Goal: Information Seeking & Learning: Learn about a topic

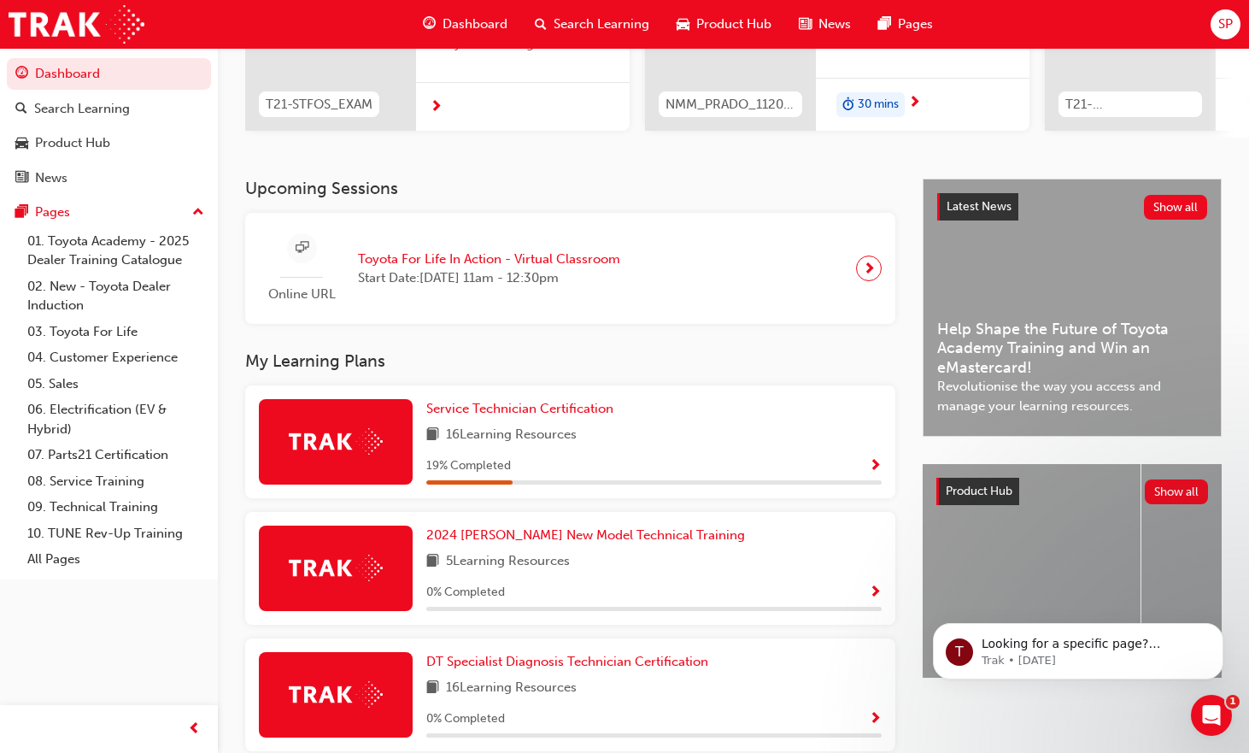
scroll to position [342, 0]
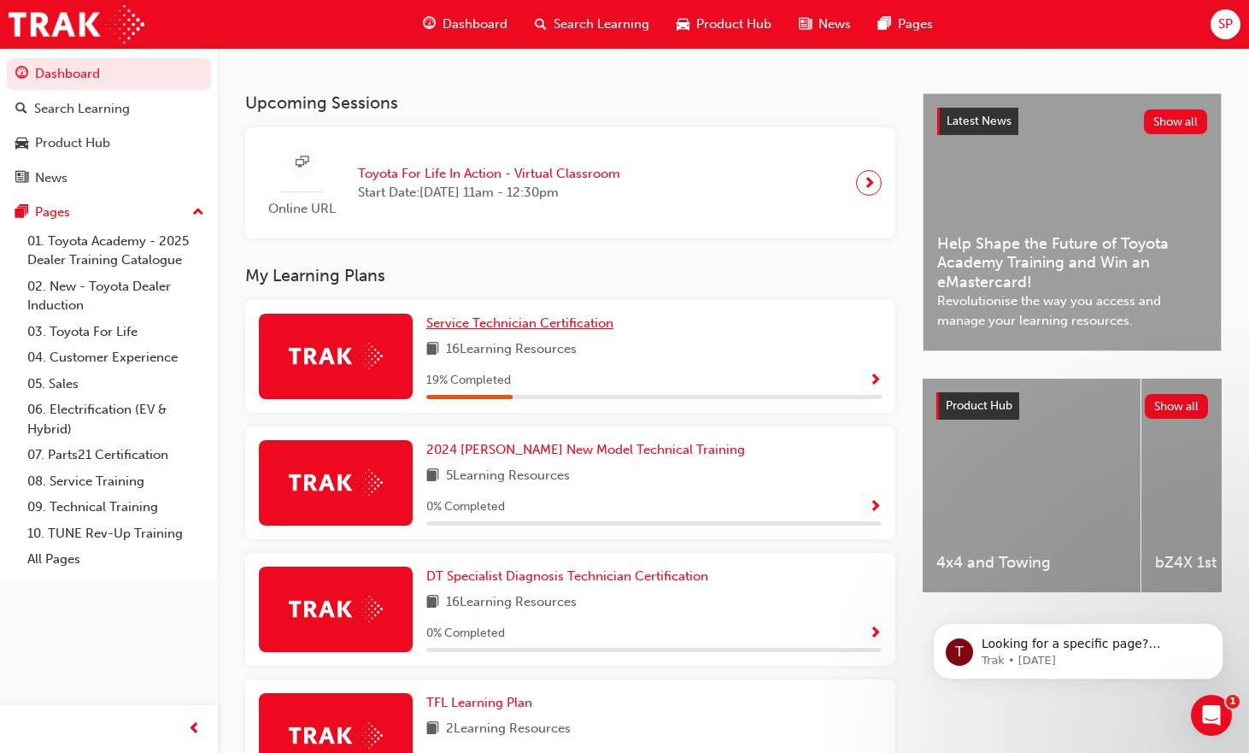
click at [495, 331] on span "Service Technician Certification" at bounding box center [519, 322] width 187 height 15
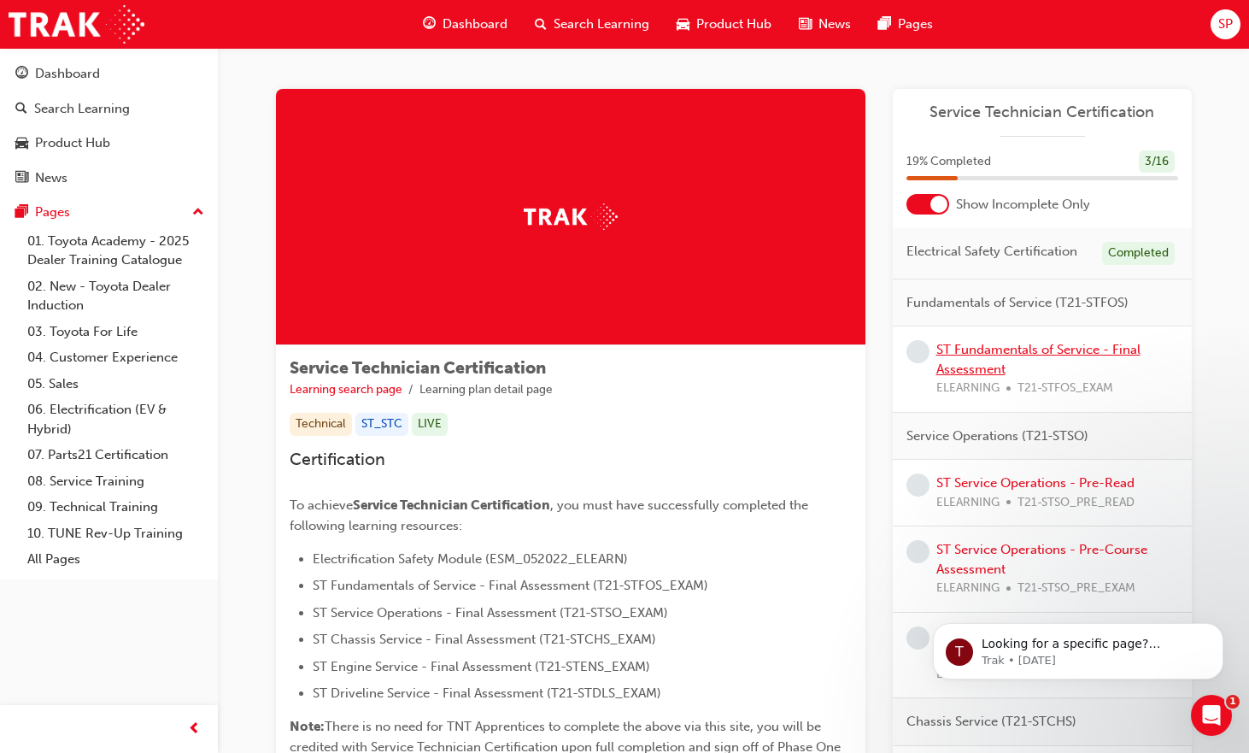
click at [1000, 353] on link "ST Fundamentals of Service - Final Assessment" at bounding box center [1038, 359] width 204 height 35
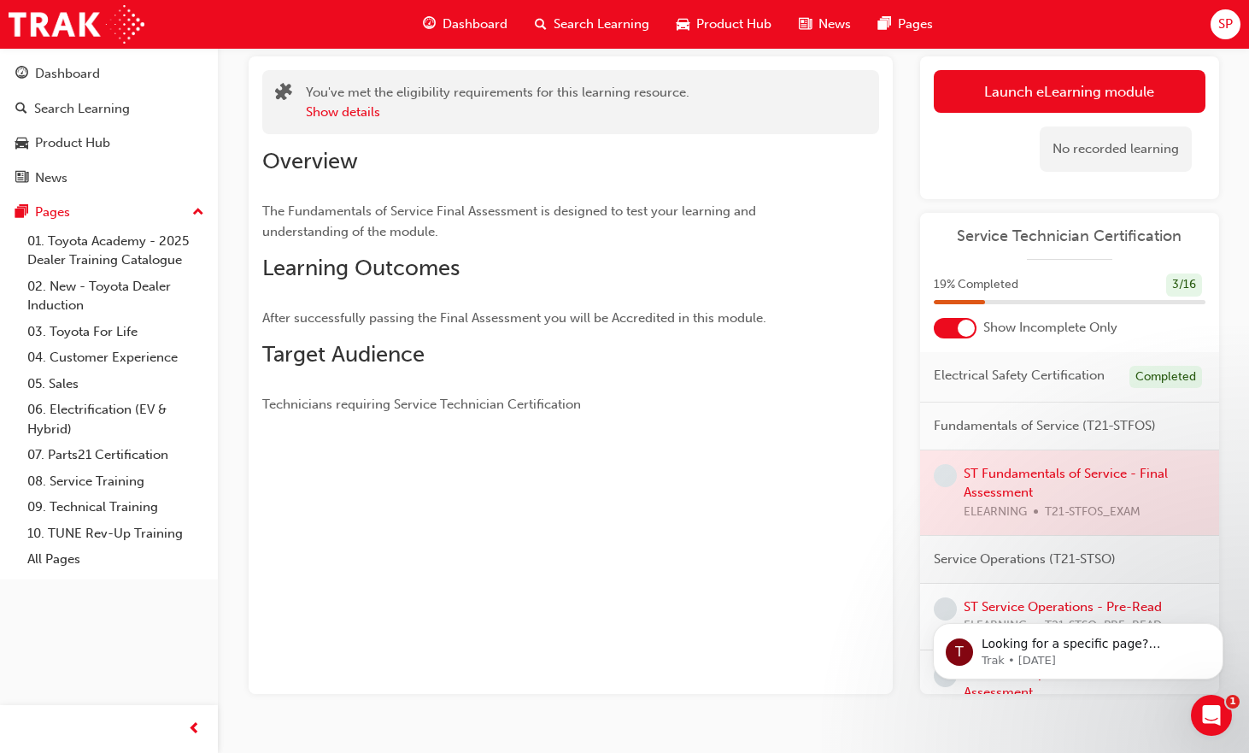
scroll to position [136, 0]
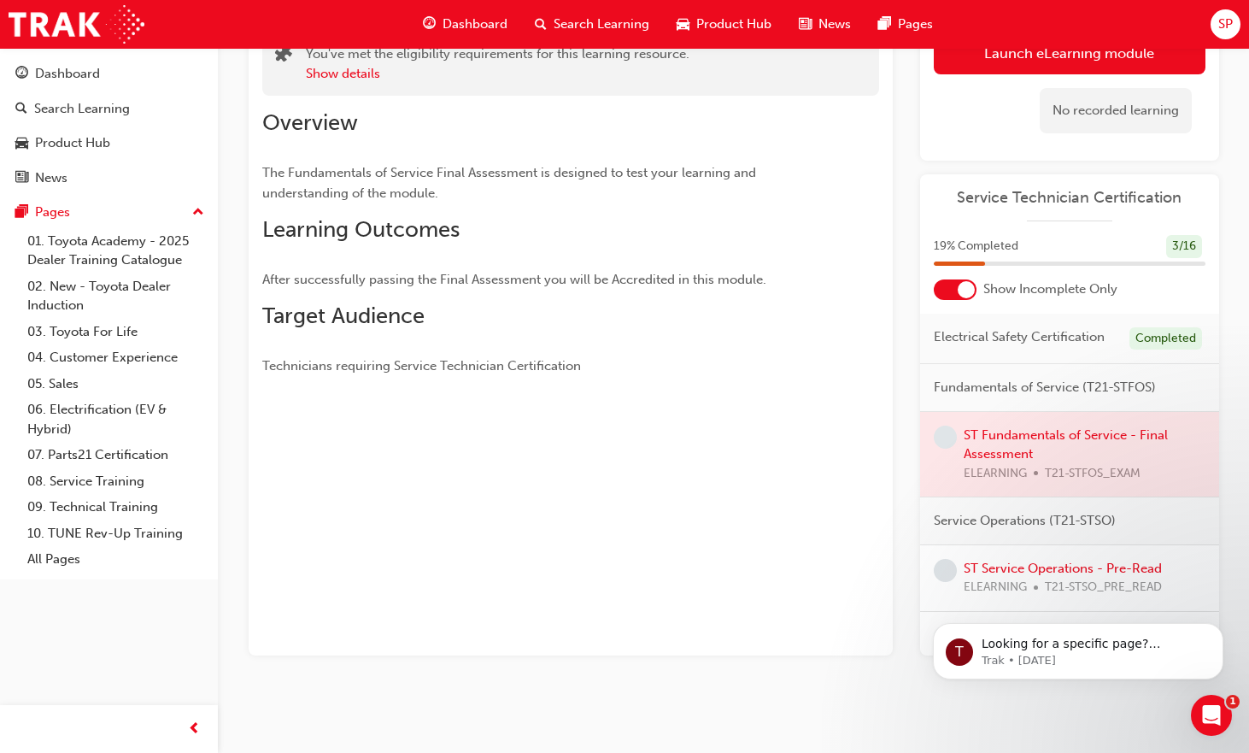
click at [1025, 450] on div at bounding box center [1069, 454] width 299 height 85
click at [1094, 453] on div at bounding box center [1069, 454] width 299 height 85
click at [1093, 454] on div at bounding box center [1069, 454] width 299 height 85
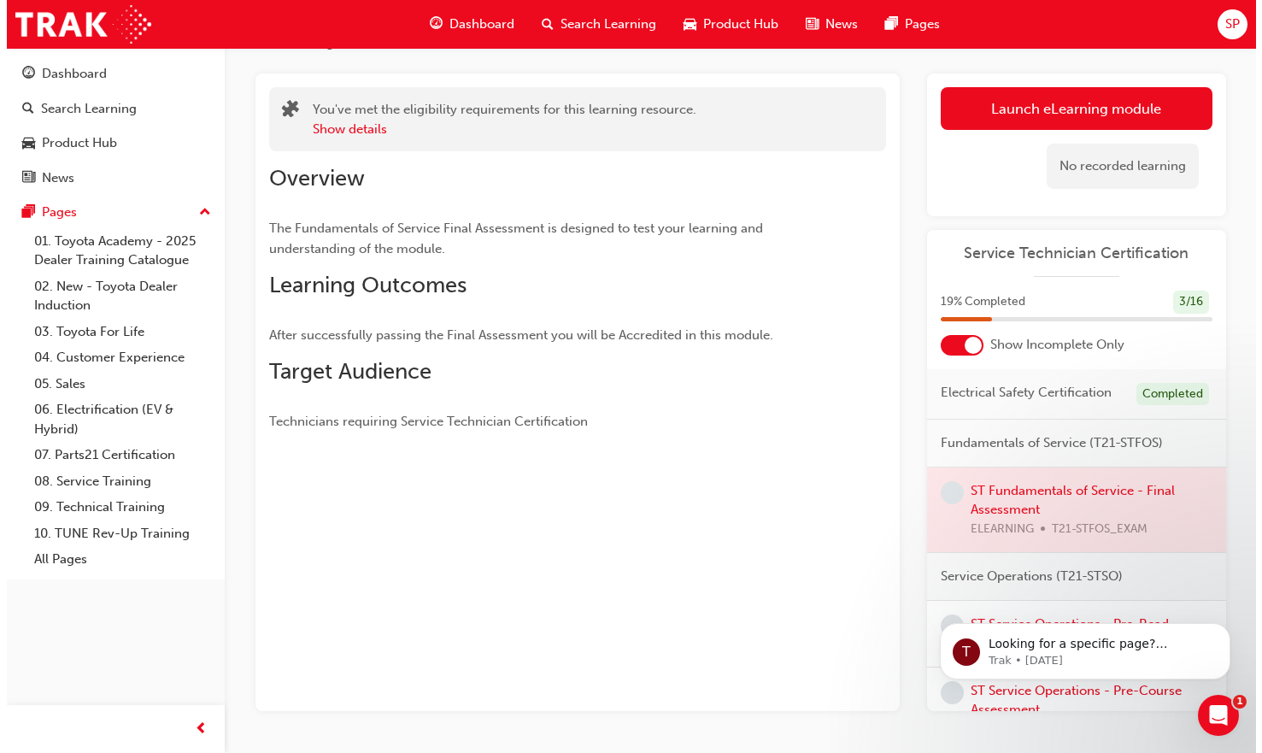
scroll to position [0, 0]
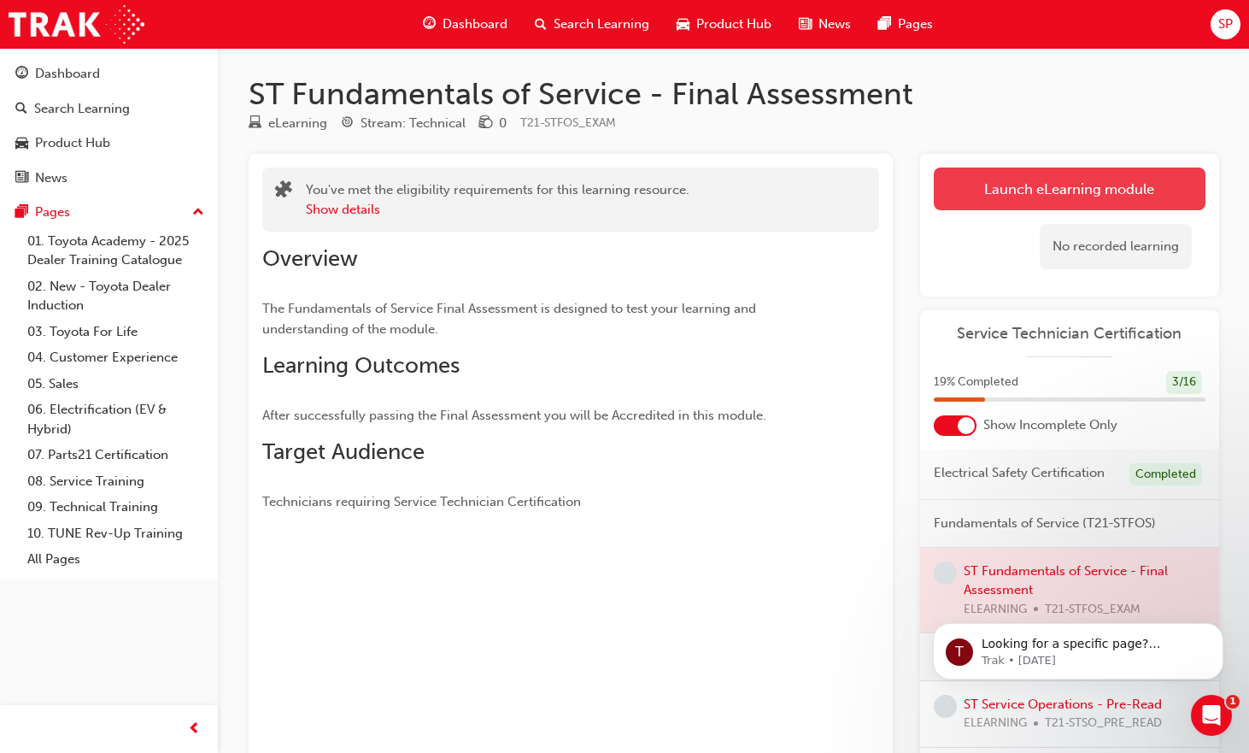
click at [1038, 196] on link "Launch eLearning module" at bounding box center [1070, 188] width 272 height 43
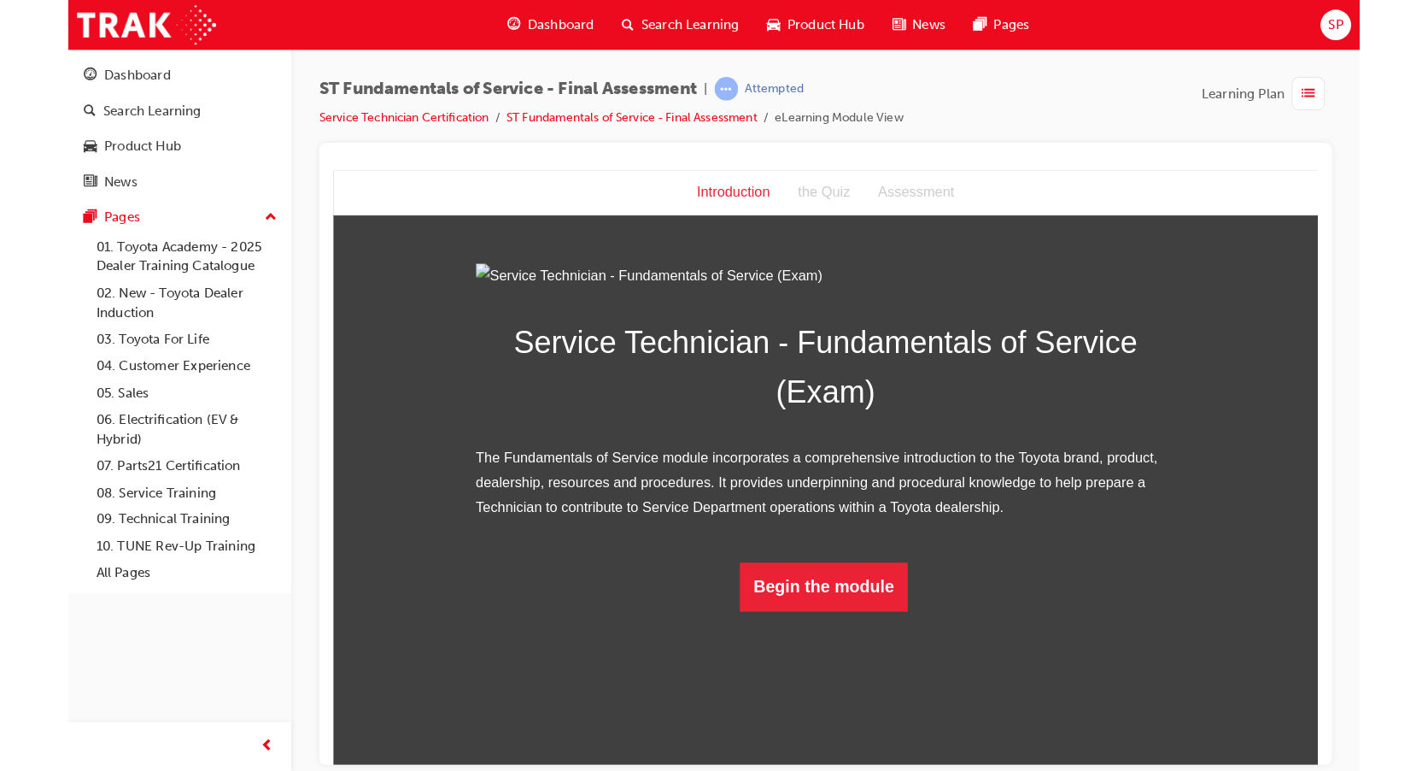
scroll to position [21, 0]
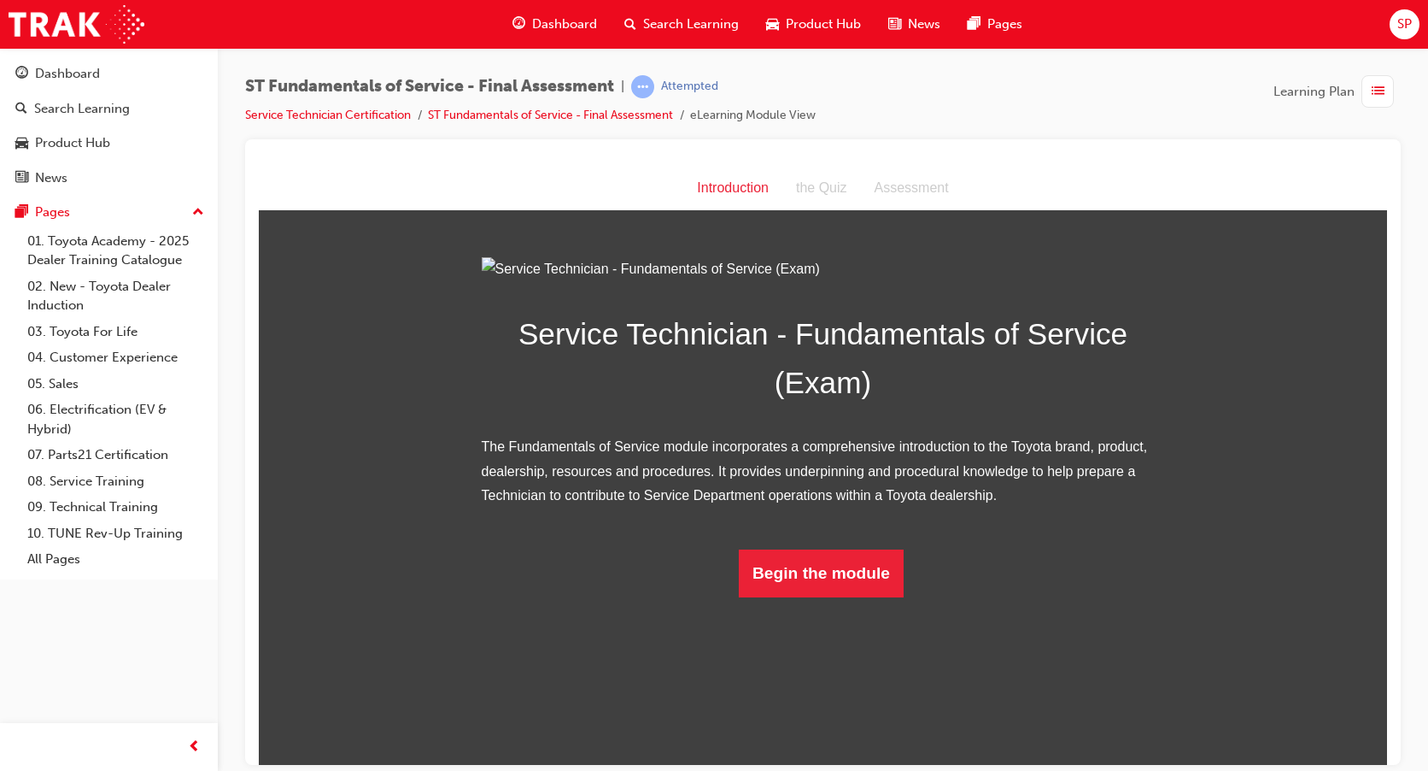
drag, startPoint x: 1374, startPoint y: 470, endPoint x: 1371, endPoint y: 507, distance: 37.7
click at [1261, 507] on div "Service Technician - Fundamentals of Service (Exam) The Fundamentals of Service…" at bounding box center [823, 426] width 1128 height 340
click at [863, 596] on button "Begin the module" at bounding box center [821, 572] width 165 height 48
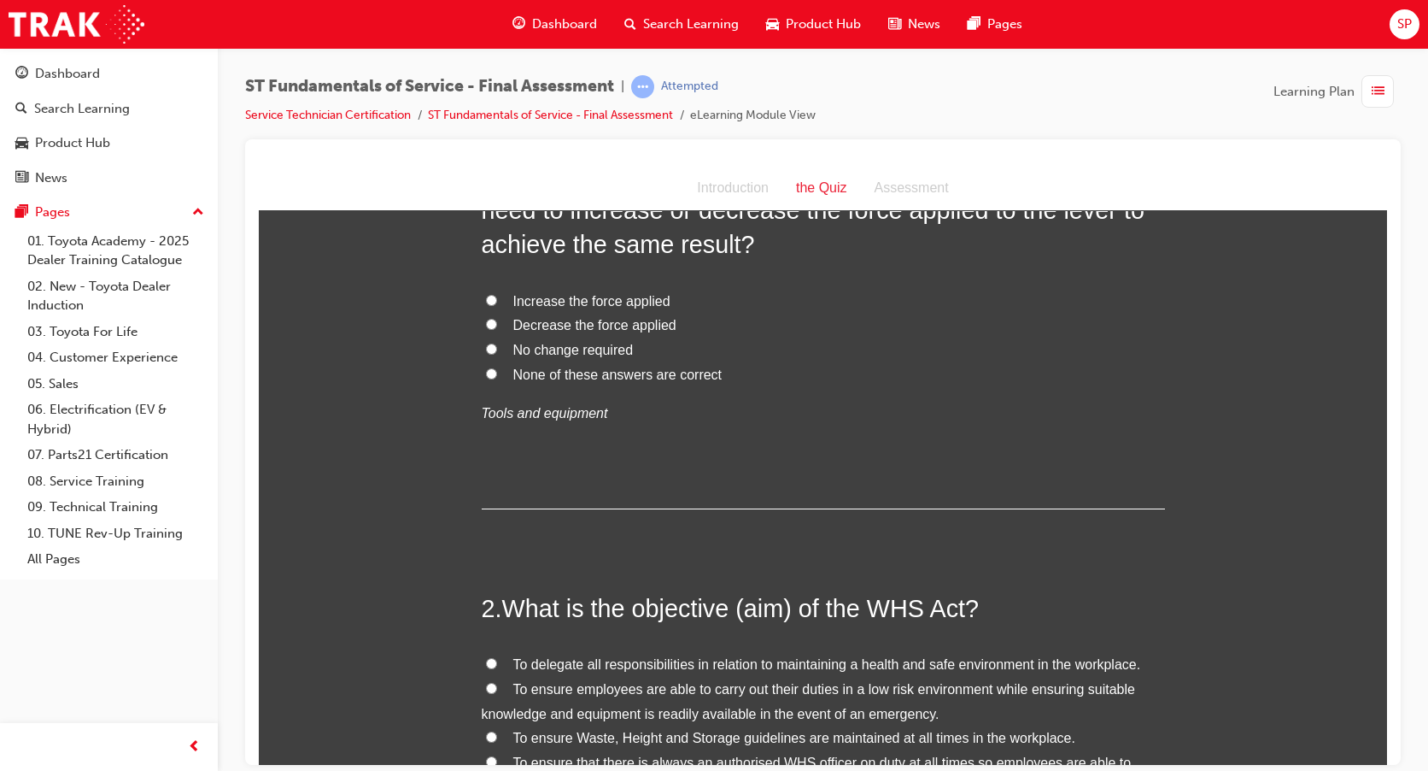
scroll to position [0, 0]
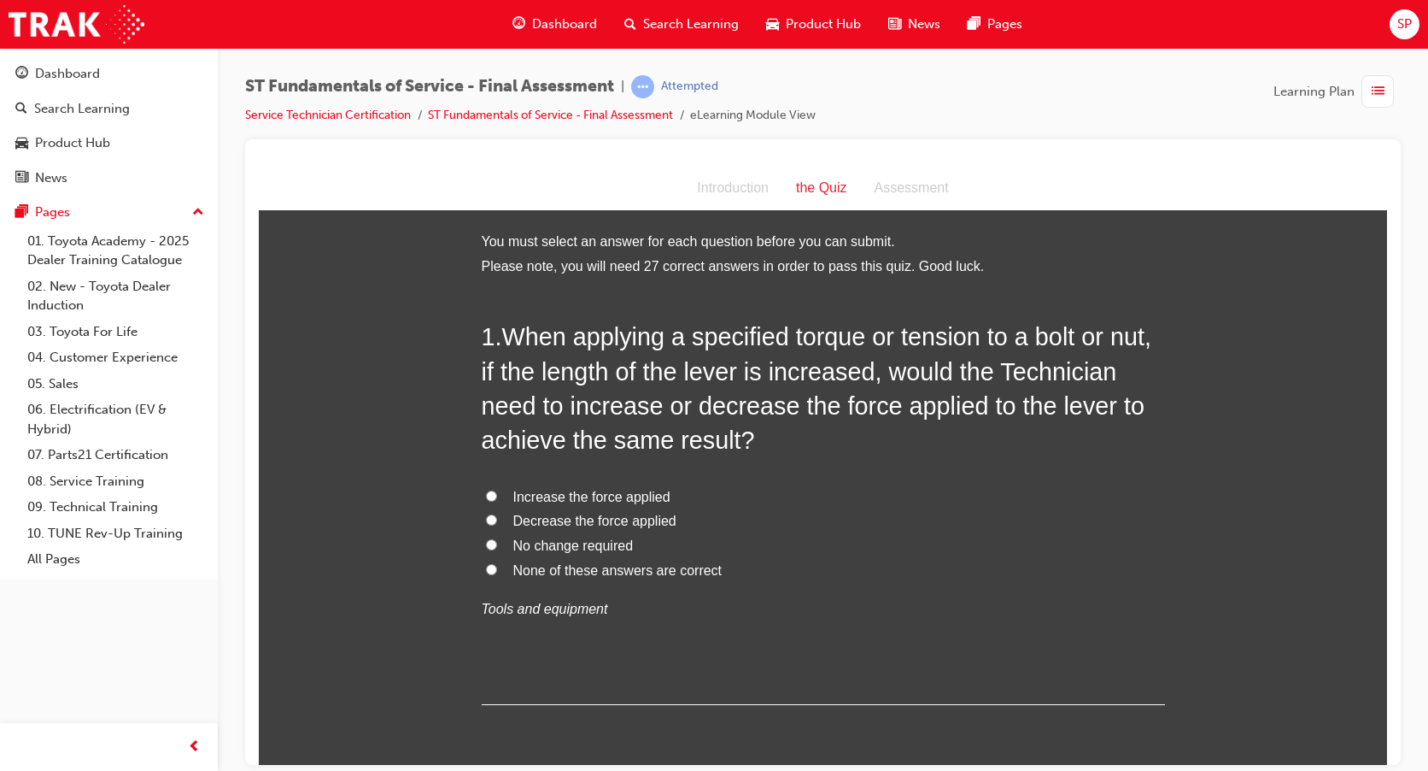
click at [501, 519] on label "Decrease the force applied" at bounding box center [823, 520] width 683 height 25
click at [497, 519] on input "Decrease the force applied" at bounding box center [491, 518] width 11 height 11
radio input "true"
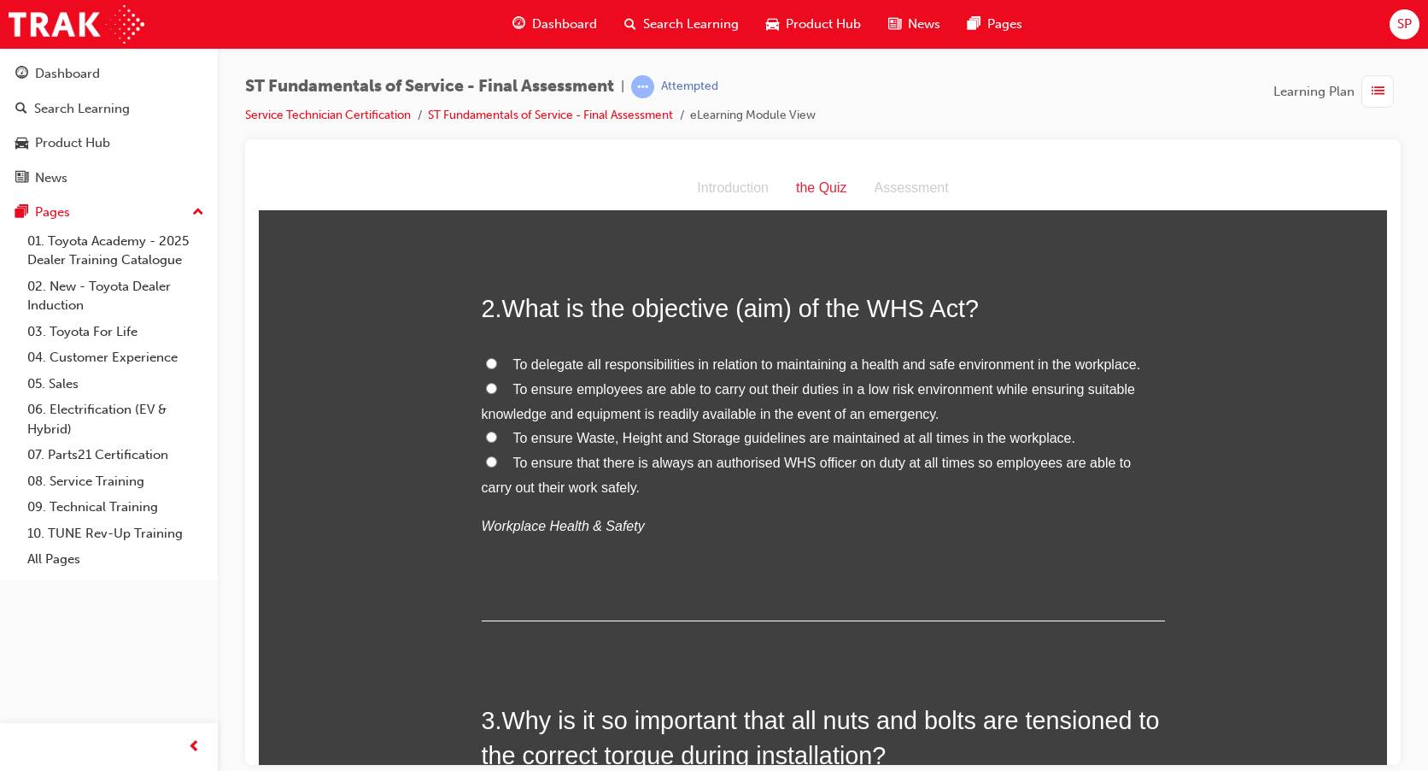
scroll to position [513, 0]
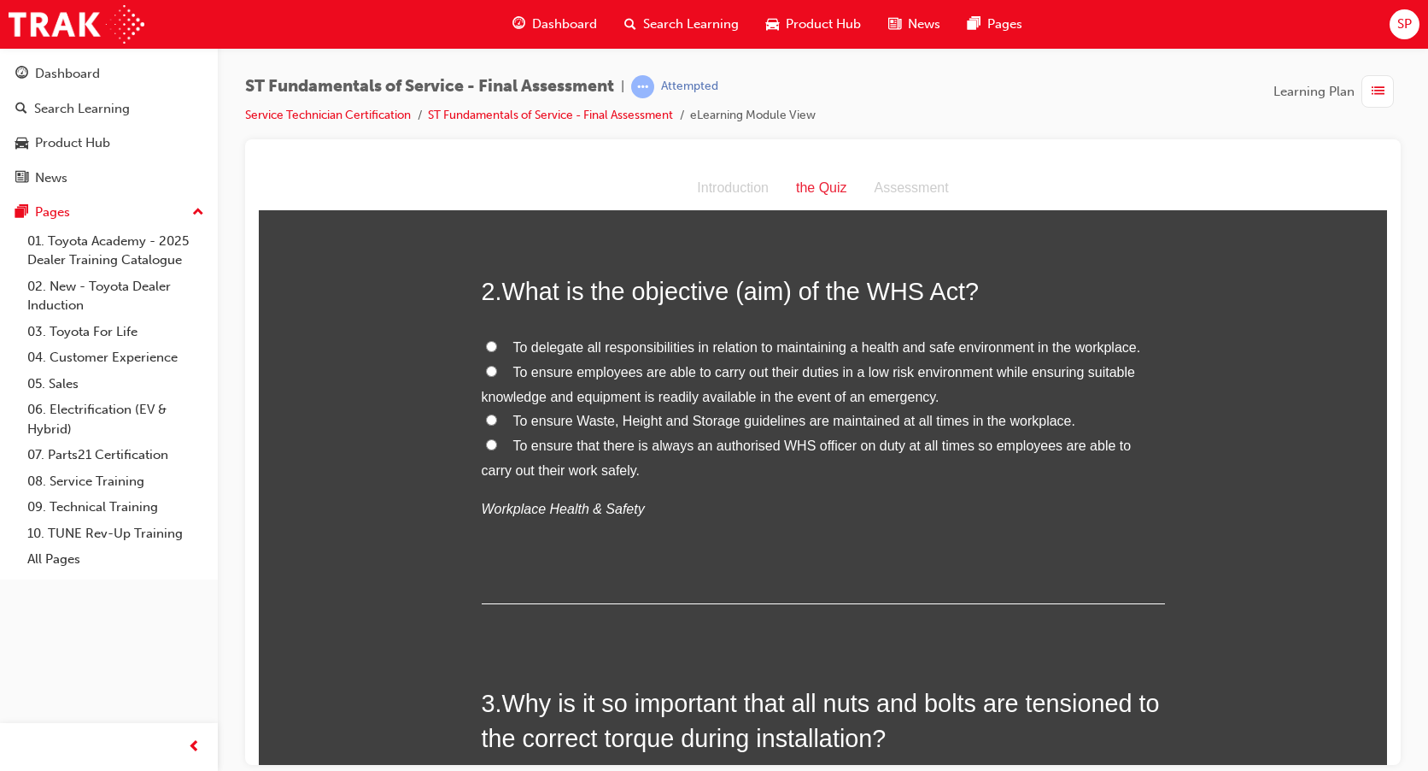
click at [482, 372] on label "To ensure employees are able to carry out their duties in a low risk environmen…" at bounding box center [823, 385] width 683 height 50
click at [486, 372] on input "To ensure employees are able to carry out their duties in a low risk environmen…" at bounding box center [491, 370] width 11 height 11
radio input "true"
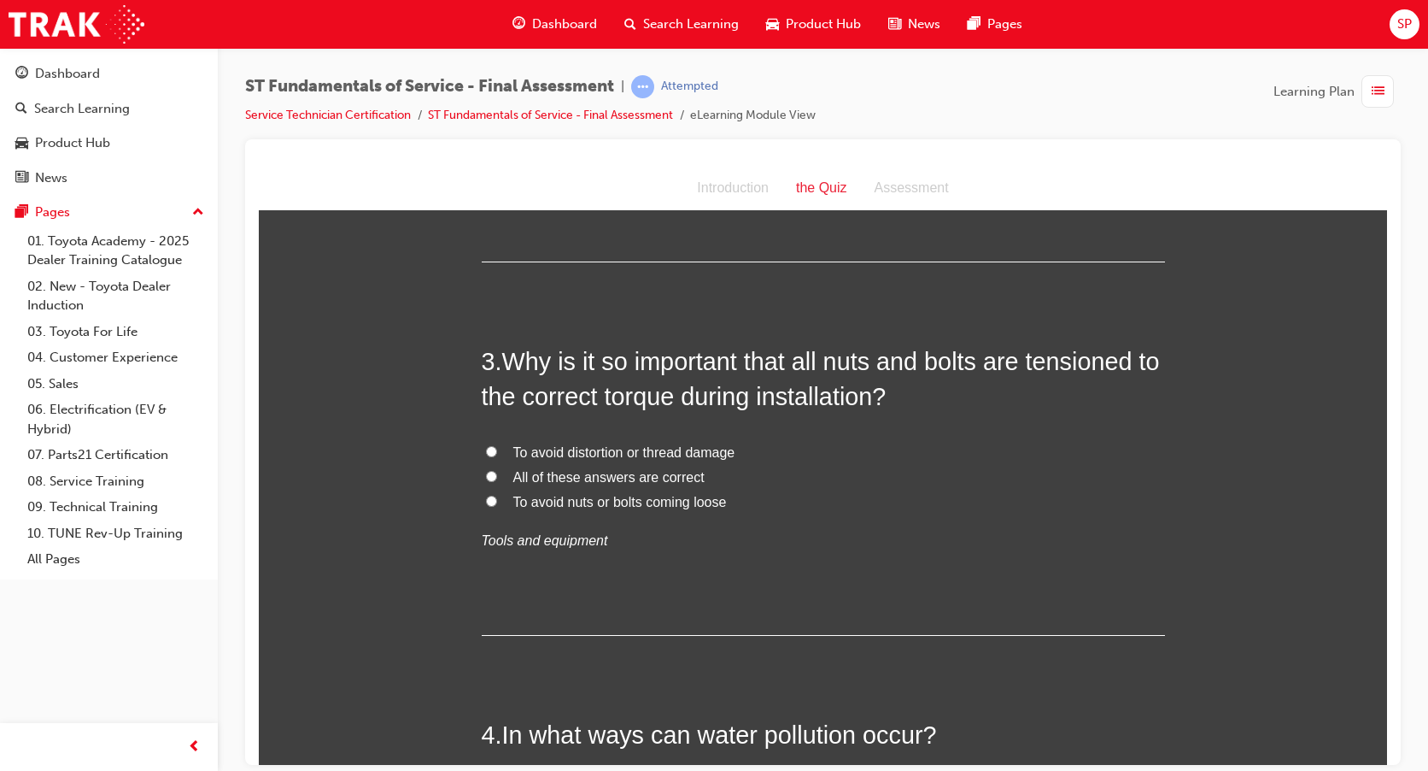
scroll to position [940, 0]
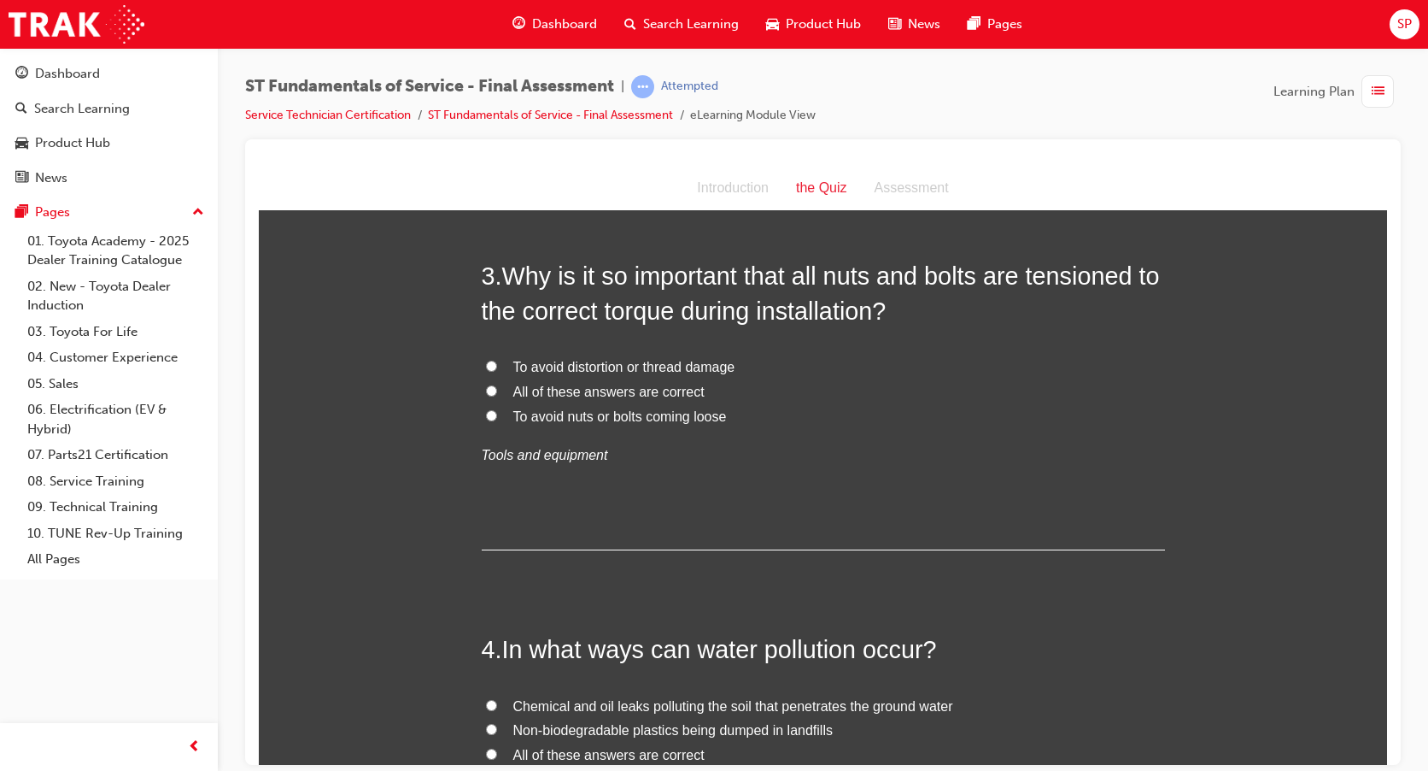
click at [486, 386] on input "All of these answers are correct" at bounding box center [491, 389] width 11 height 11
radio input "true"
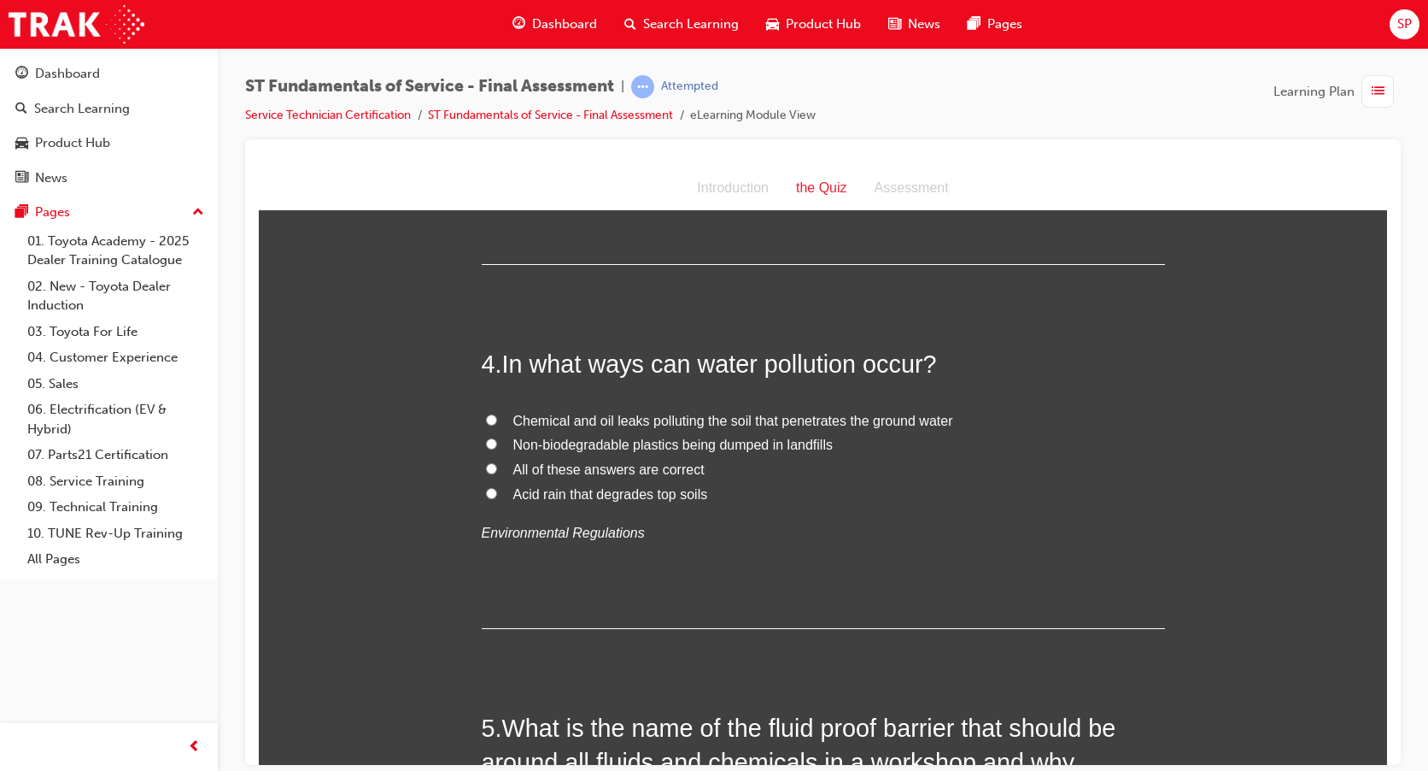
scroll to position [1196, 0]
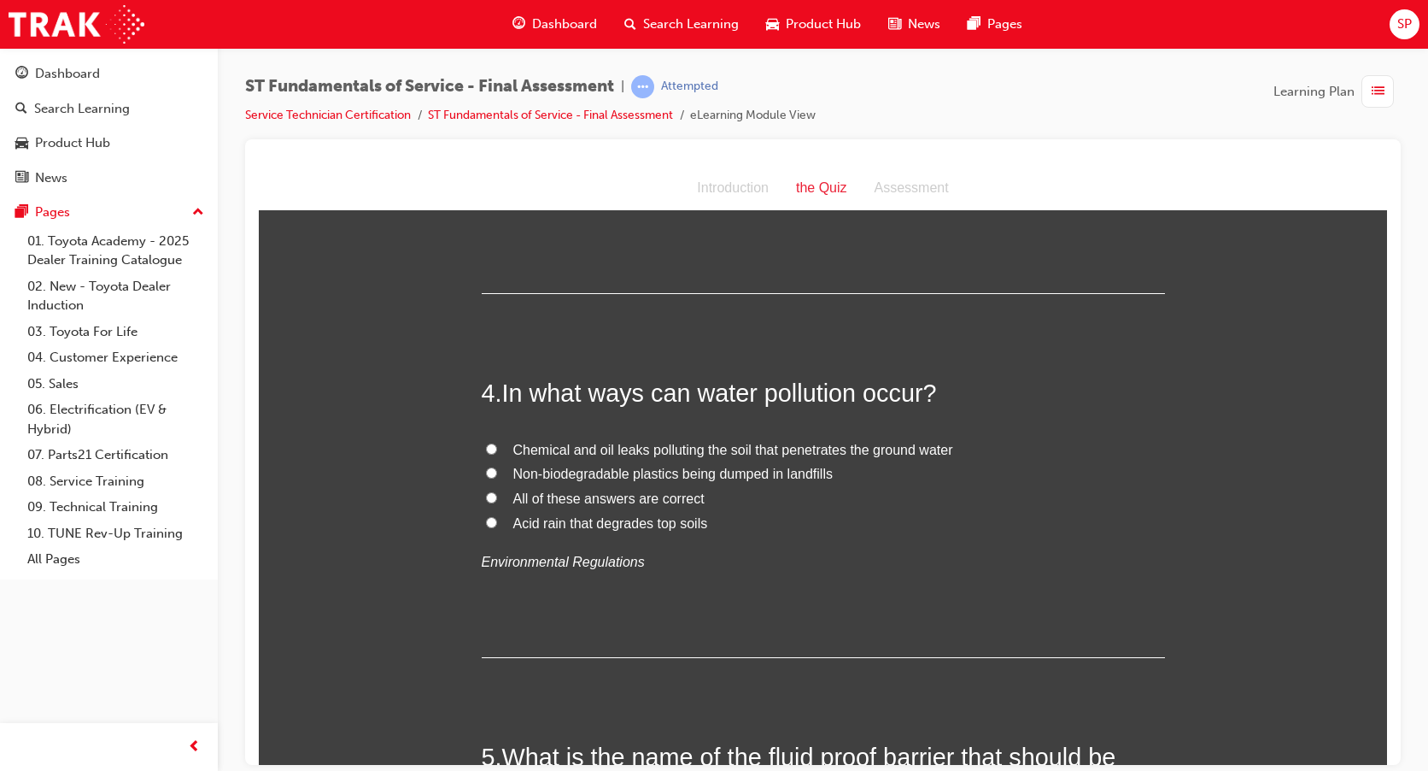
click at [488, 496] on input "All of these answers are correct" at bounding box center [491, 496] width 11 height 11
radio input "true"
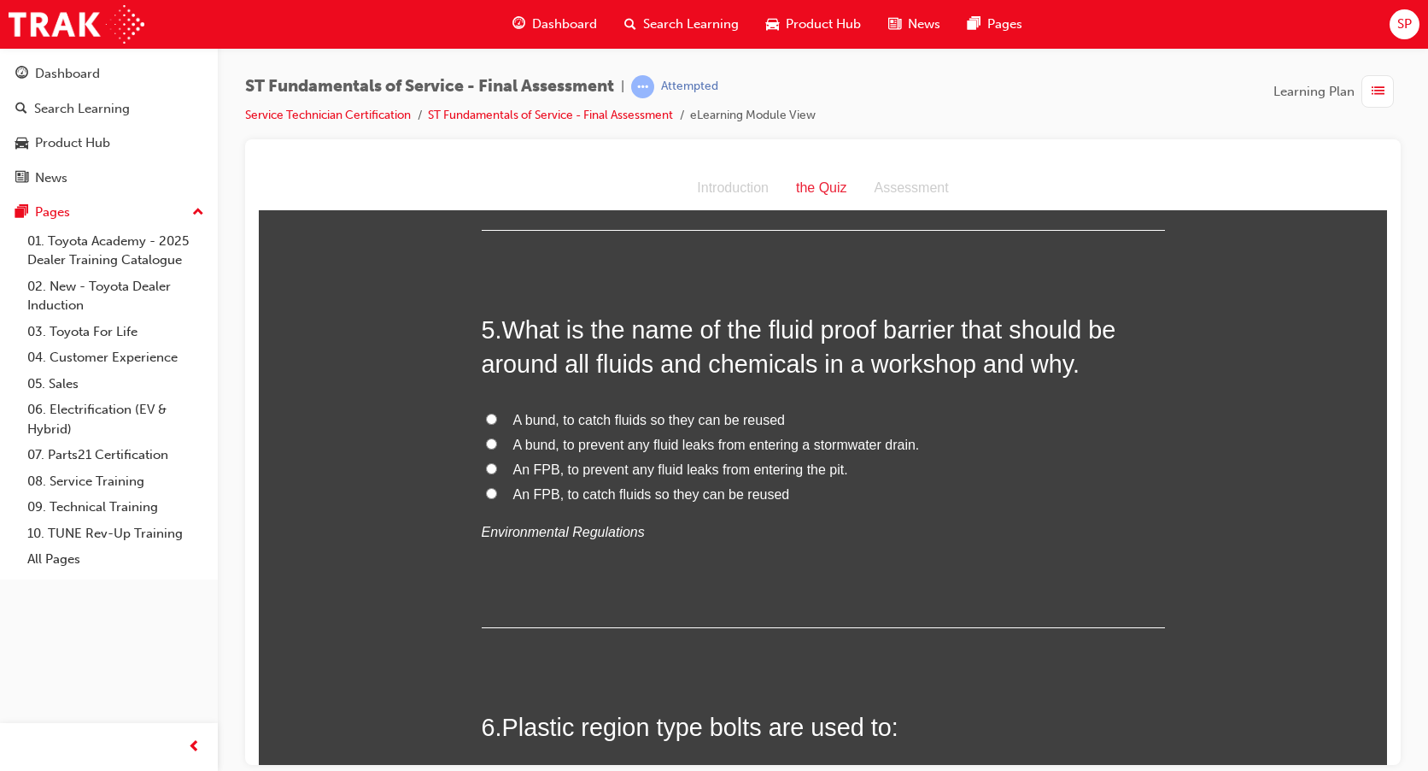
scroll to position [1709, 0]
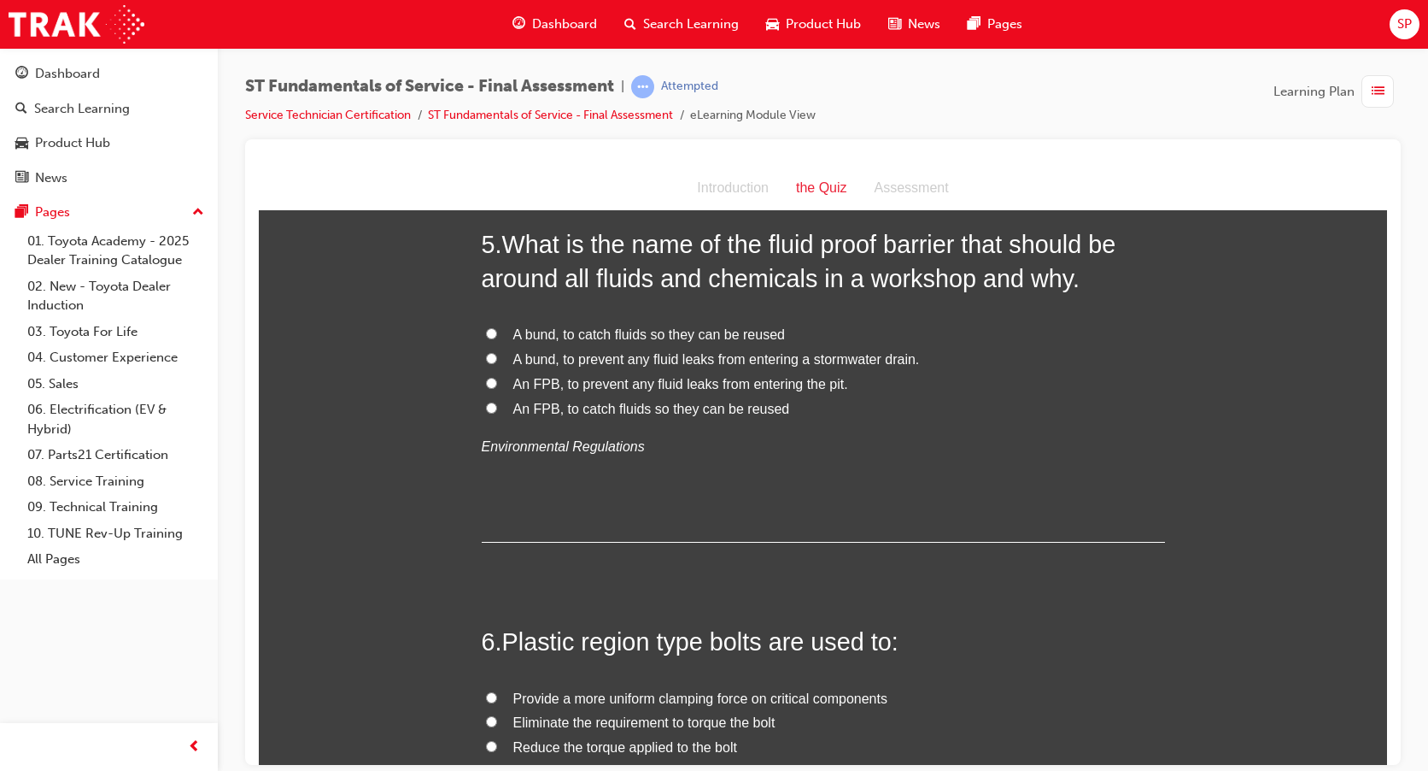
click at [488, 356] on input "A bund, to prevent any fluid leaks from entering a stormwater drain." at bounding box center [491, 357] width 11 height 11
radio input "true"
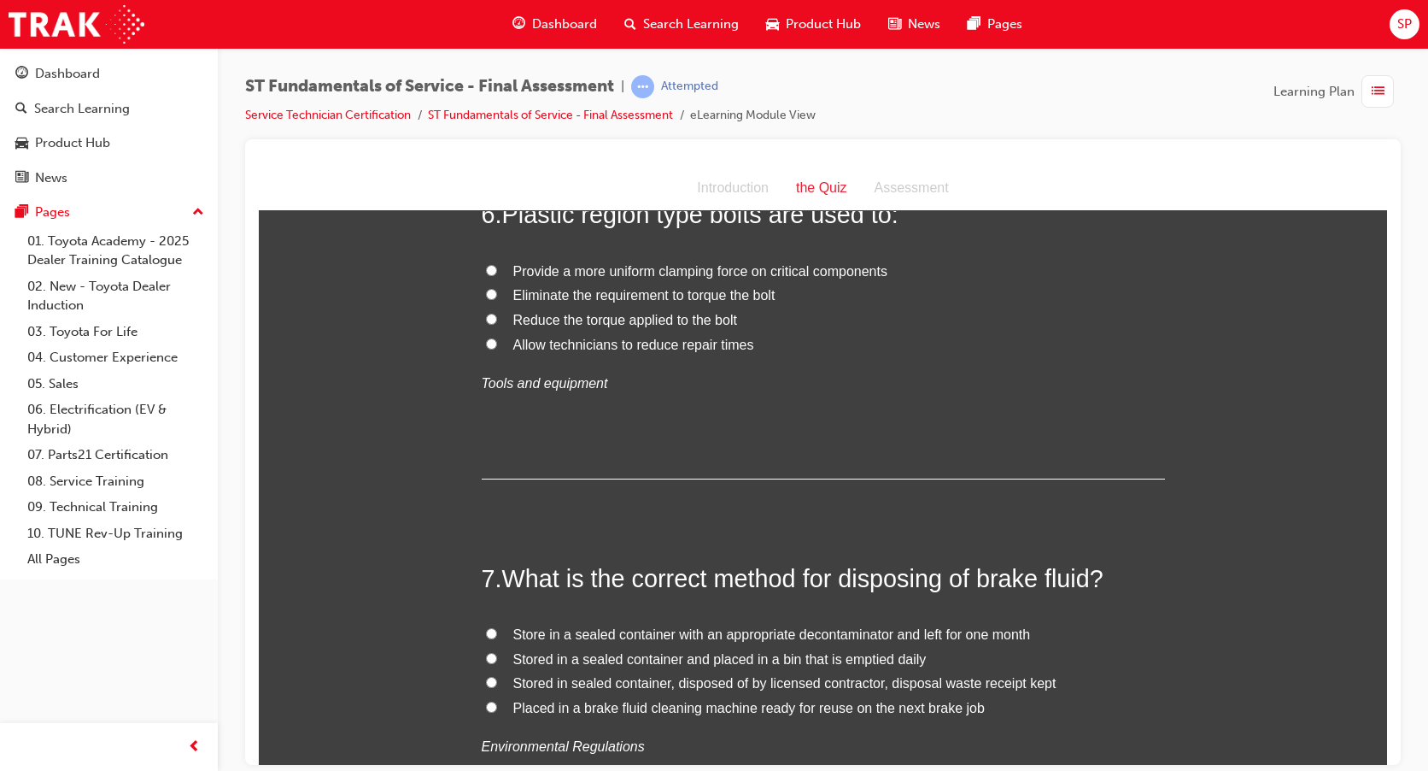
scroll to position [2050, 0]
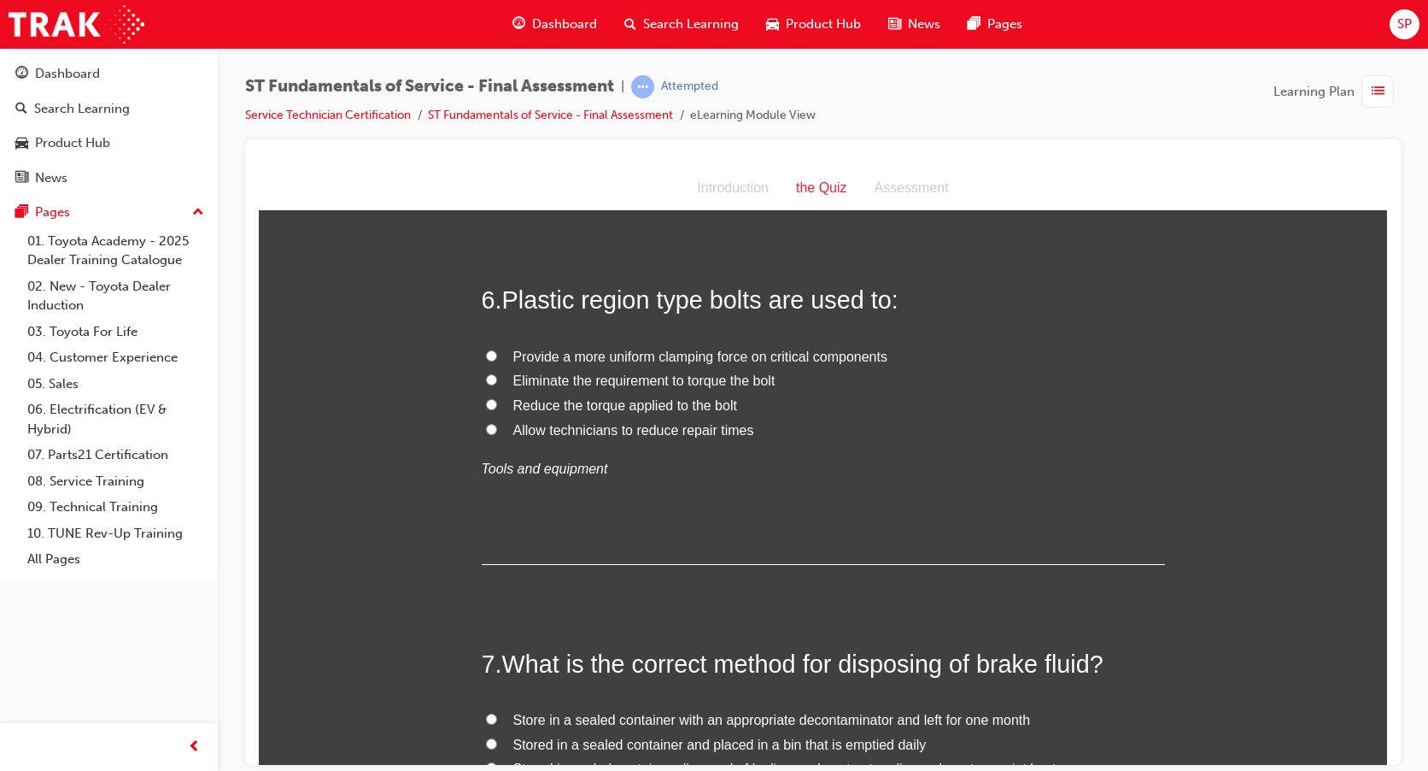
click at [488, 349] on input "Provide a more uniform clamping force on critical components" at bounding box center [491, 354] width 11 height 11
radio input "true"
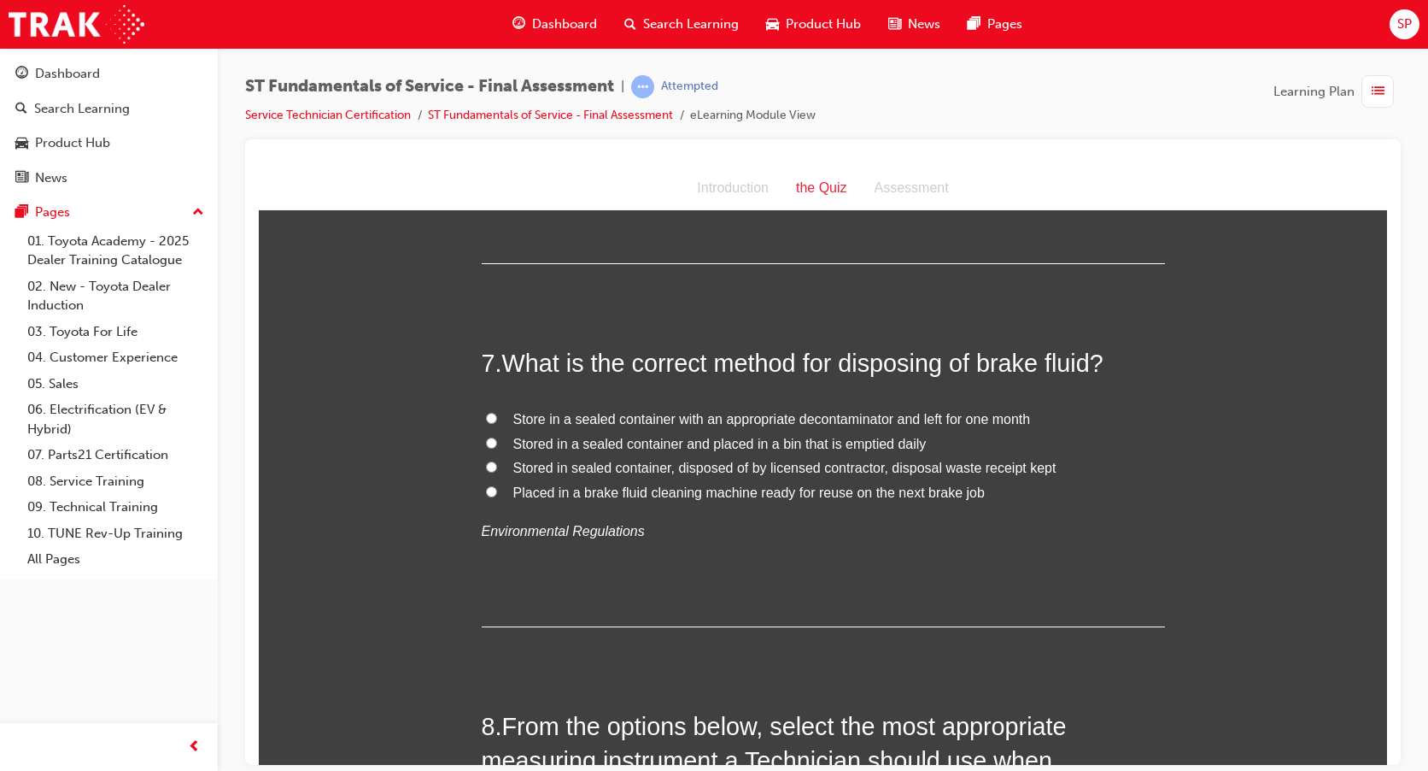
scroll to position [2392, 0]
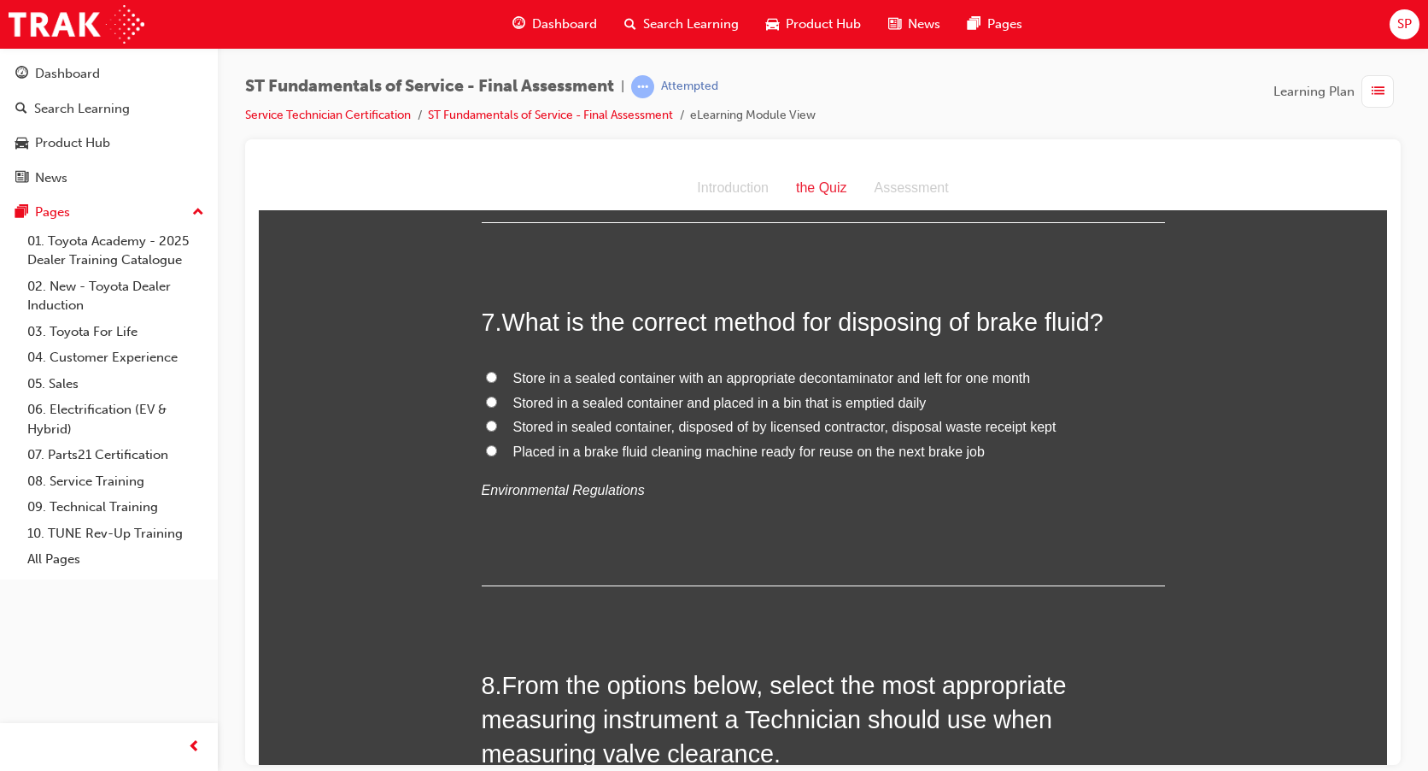
click at [486, 423] on input "Stored in sealed container, disposed of by licensed contractor, disposal waste …" at bounding box center [491, 424] width 11 height 11
radio input "true"
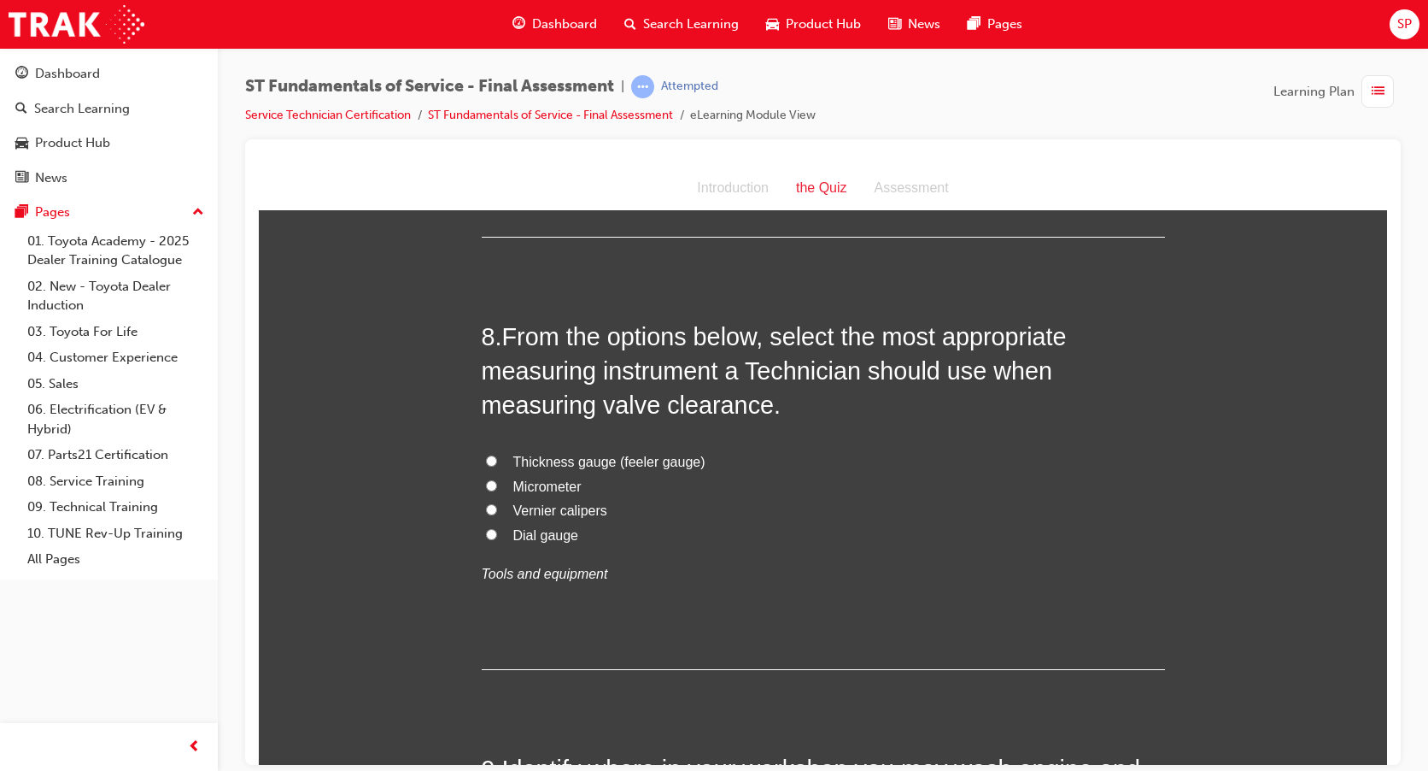
scroll to position [2734, 0]
